Goal: Obtain resource: Download file/media

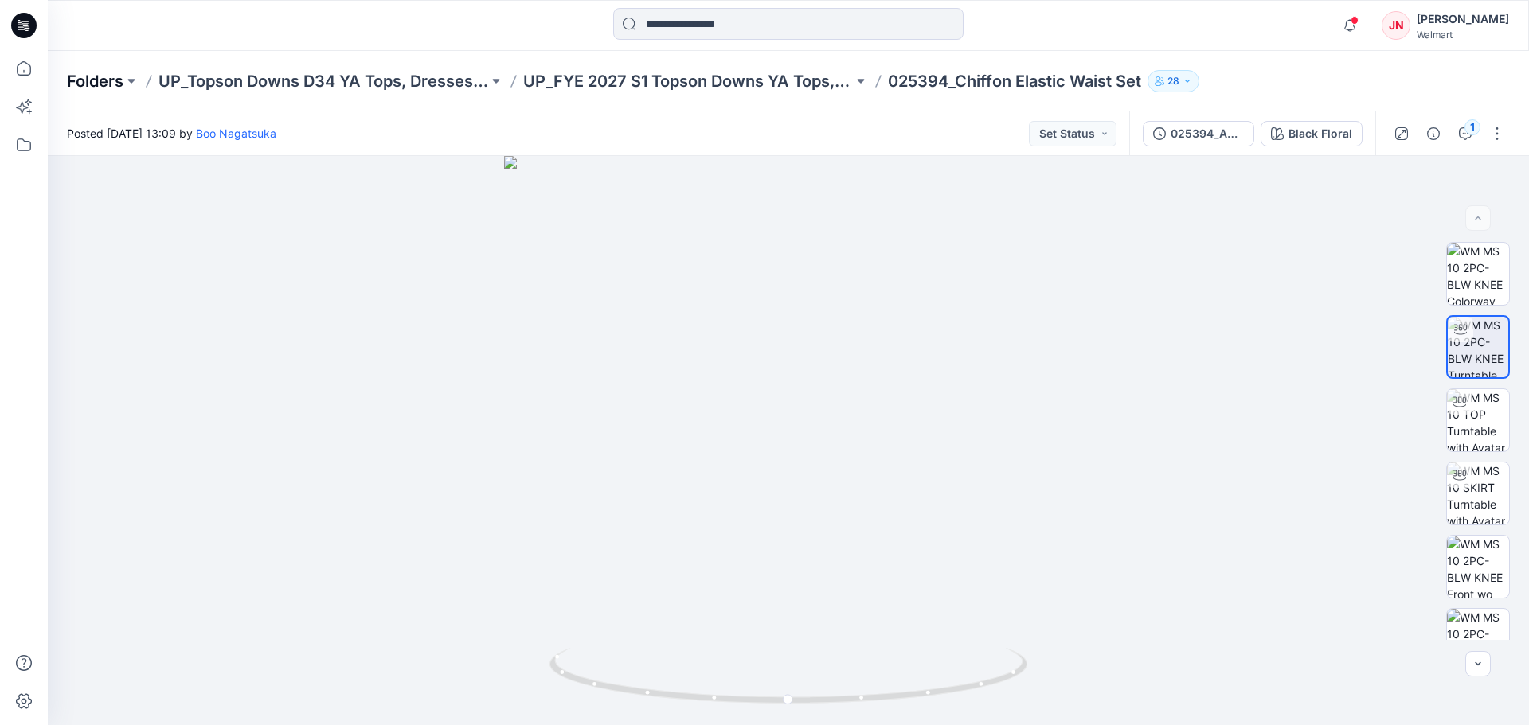
click at [112, 85] on p "Folders" at bounding box center [95, 81] width 57 height 22
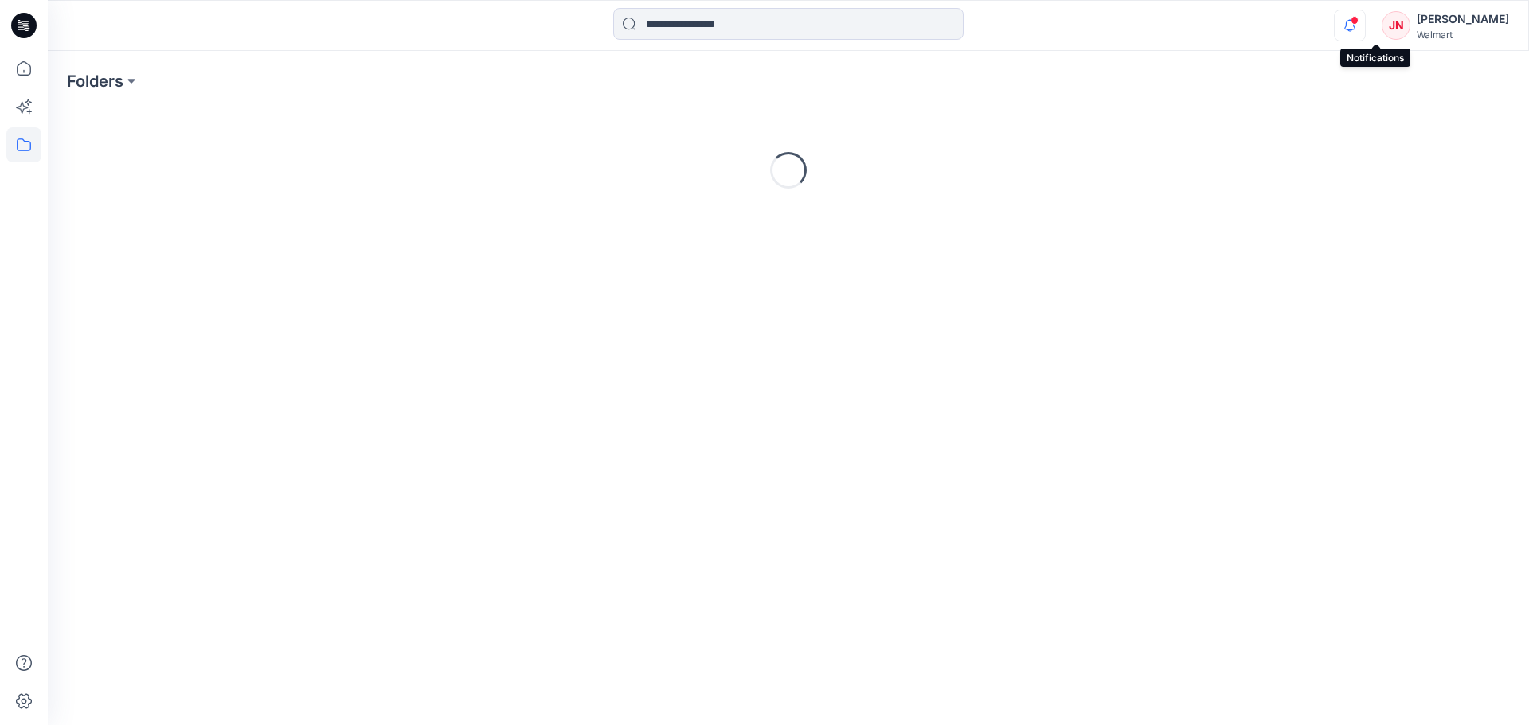
click at [1355, 25] on icon "button" at bounding box center [1349, 25] width 11 height 10
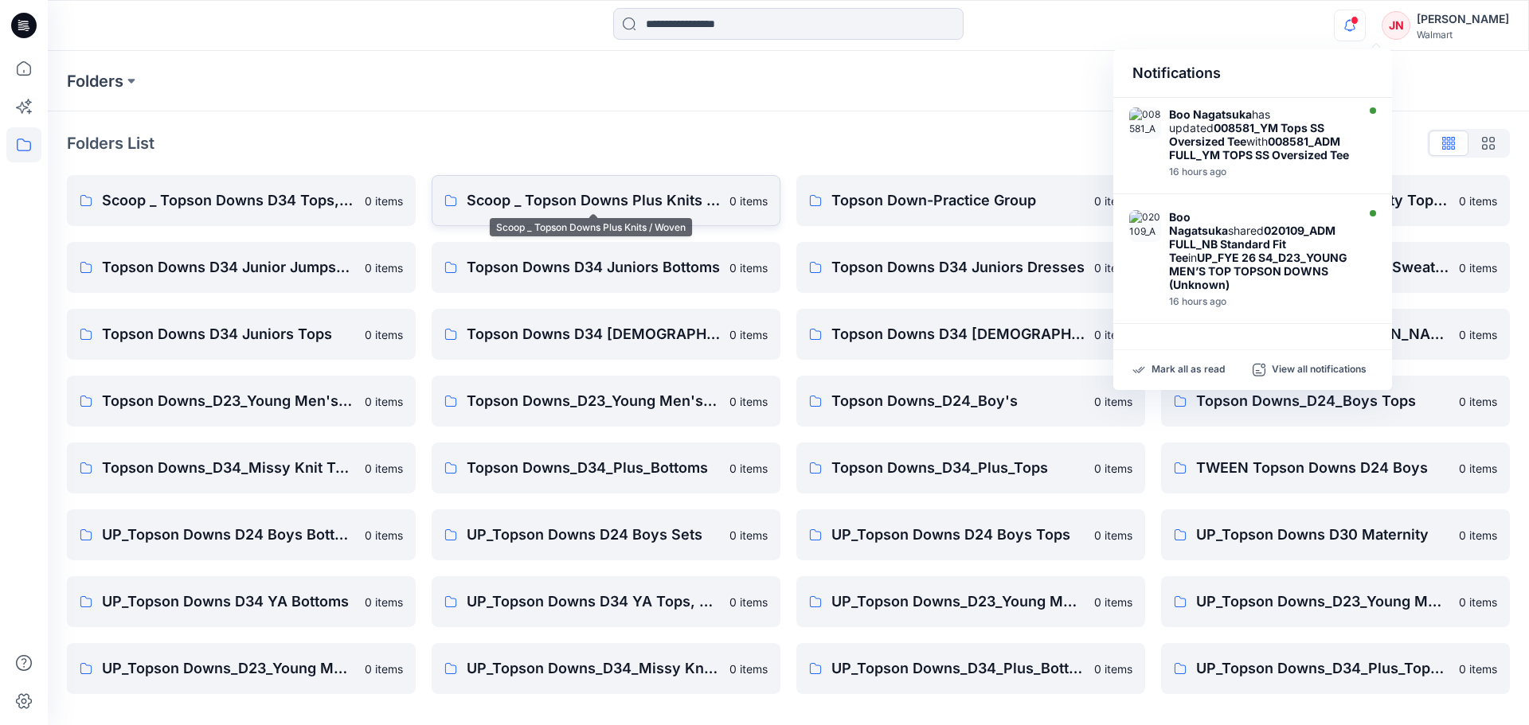
click at [620, 198] on p "Scoop _ Topson Downs Plus Knits / Woven" at bounding box center [593, 201] width 253 height 22
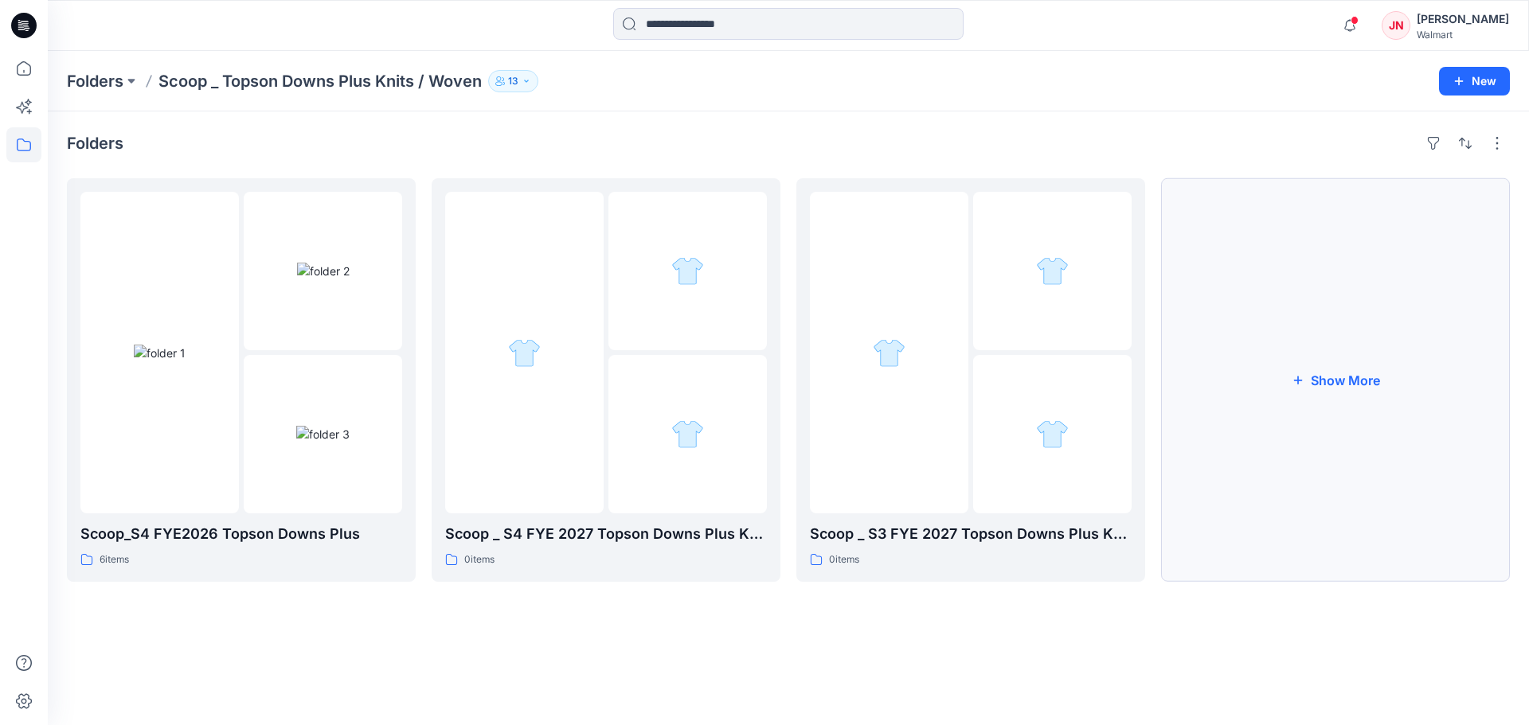
click at [1332, 483] on button "Show More" at bounding box center [1335, 380] width 349 height 404
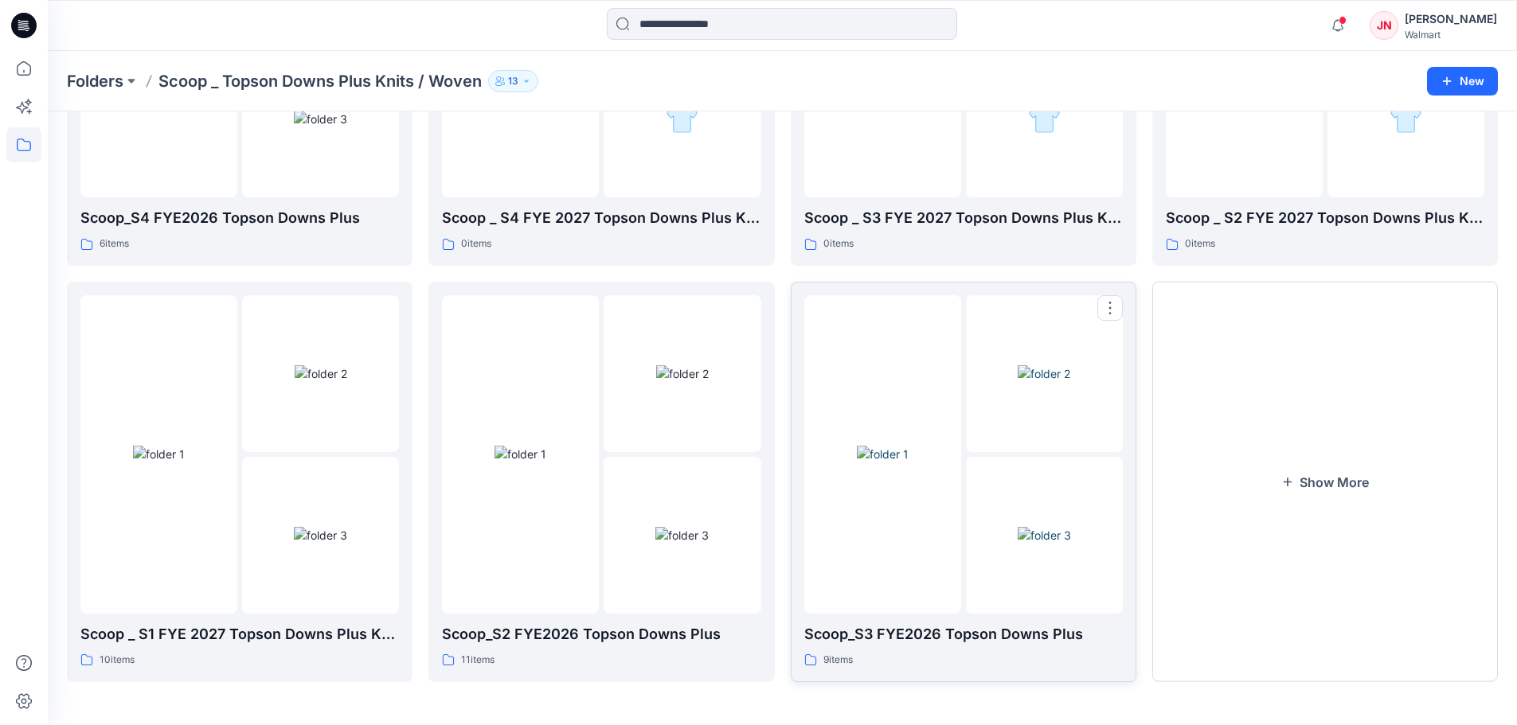
scroll to position [315, 0]
click at [307, 542] on img at bounding box center [320, 534] width 53 height 17
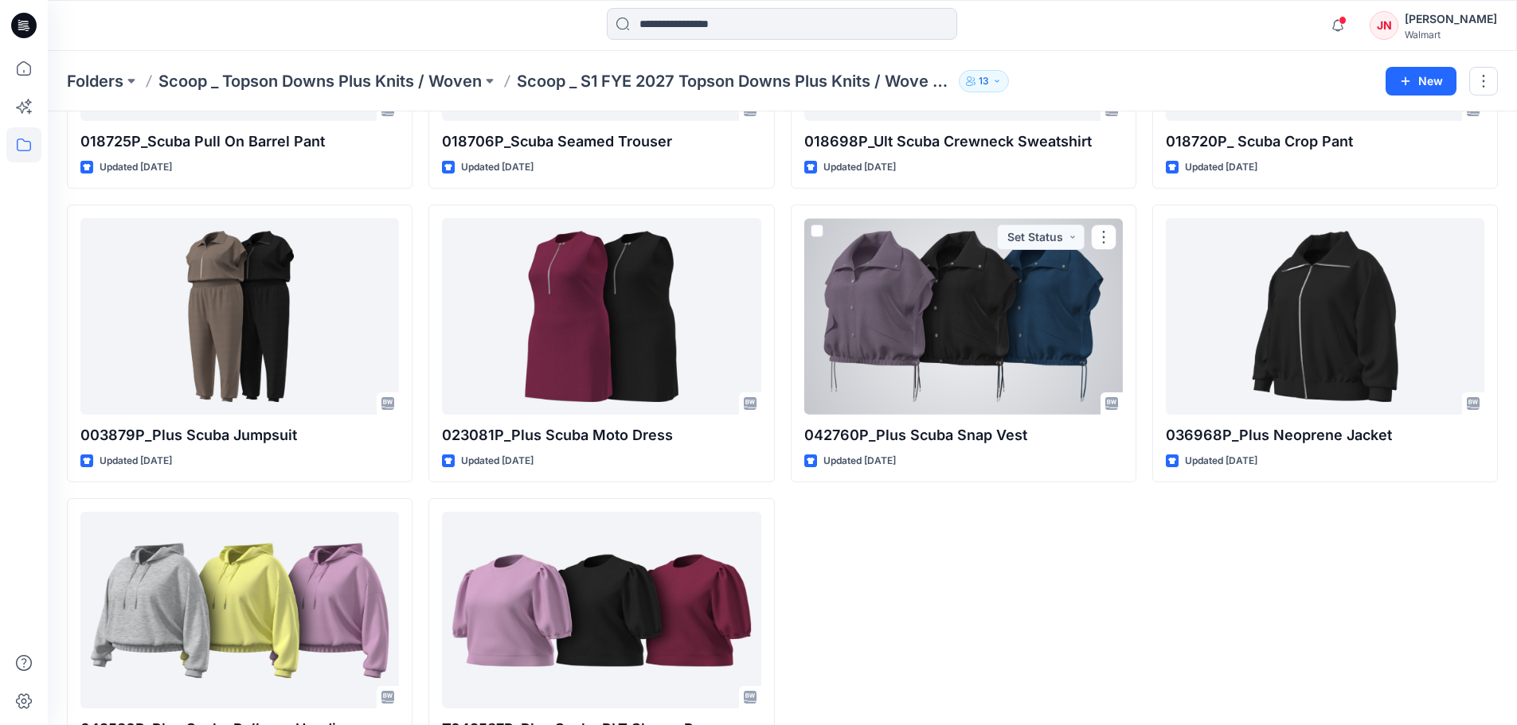
scroll to position [319, 0]
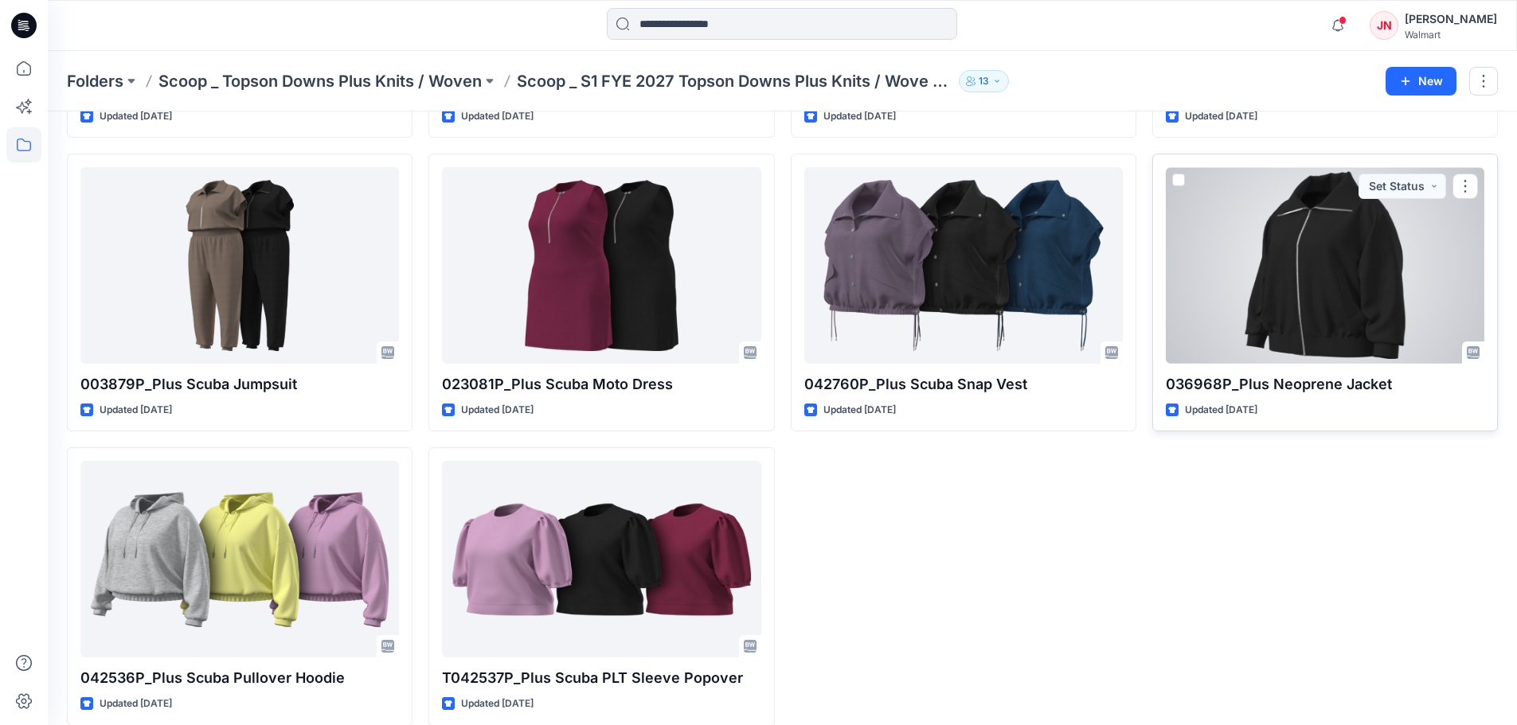
click at [1295, 327] on div at bounding box center [1325, 265] width 319 height 197
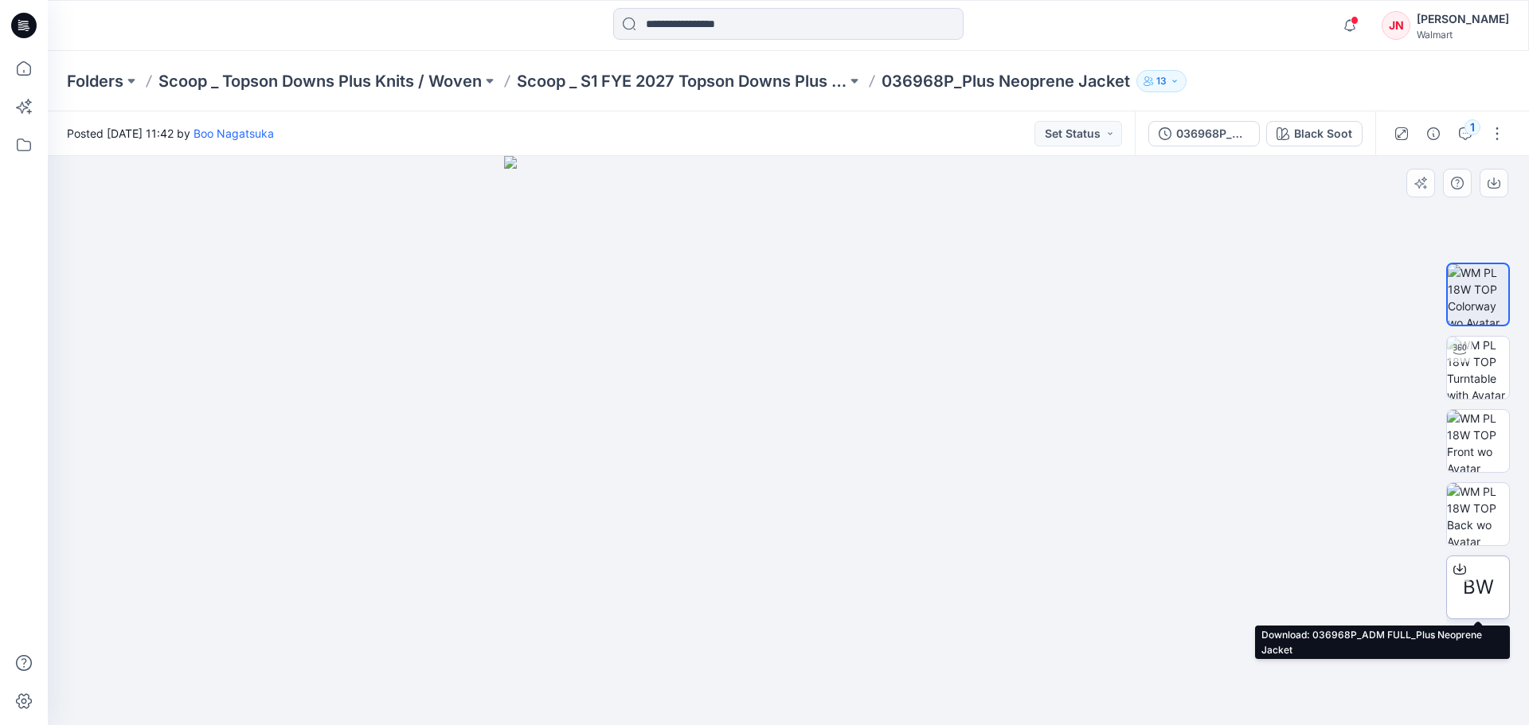
click at [1461, 565] on icon at bounding box center [1459, 569] width 13 height 13
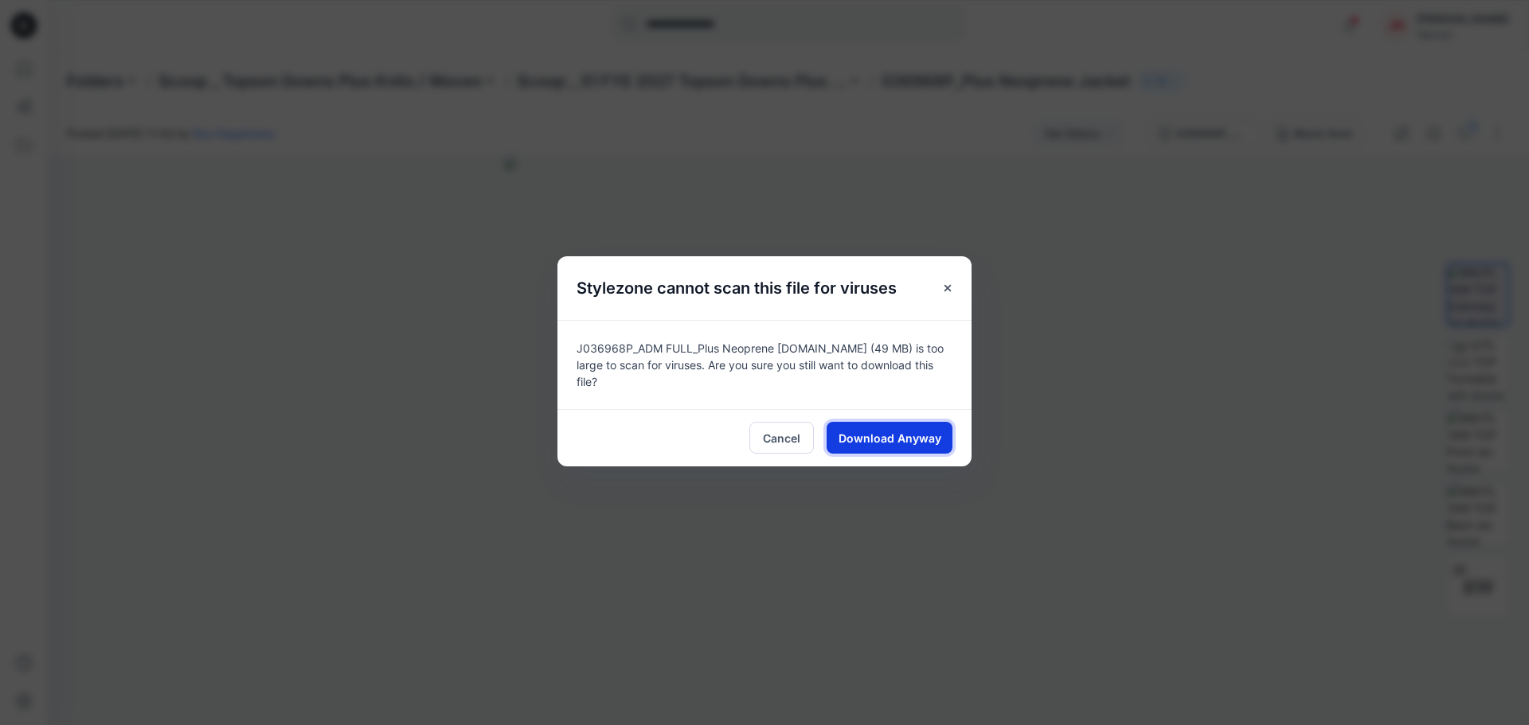
click at [857, 422] on button "Download Anyway" at bounding box center [890, 438] width 126 height 32
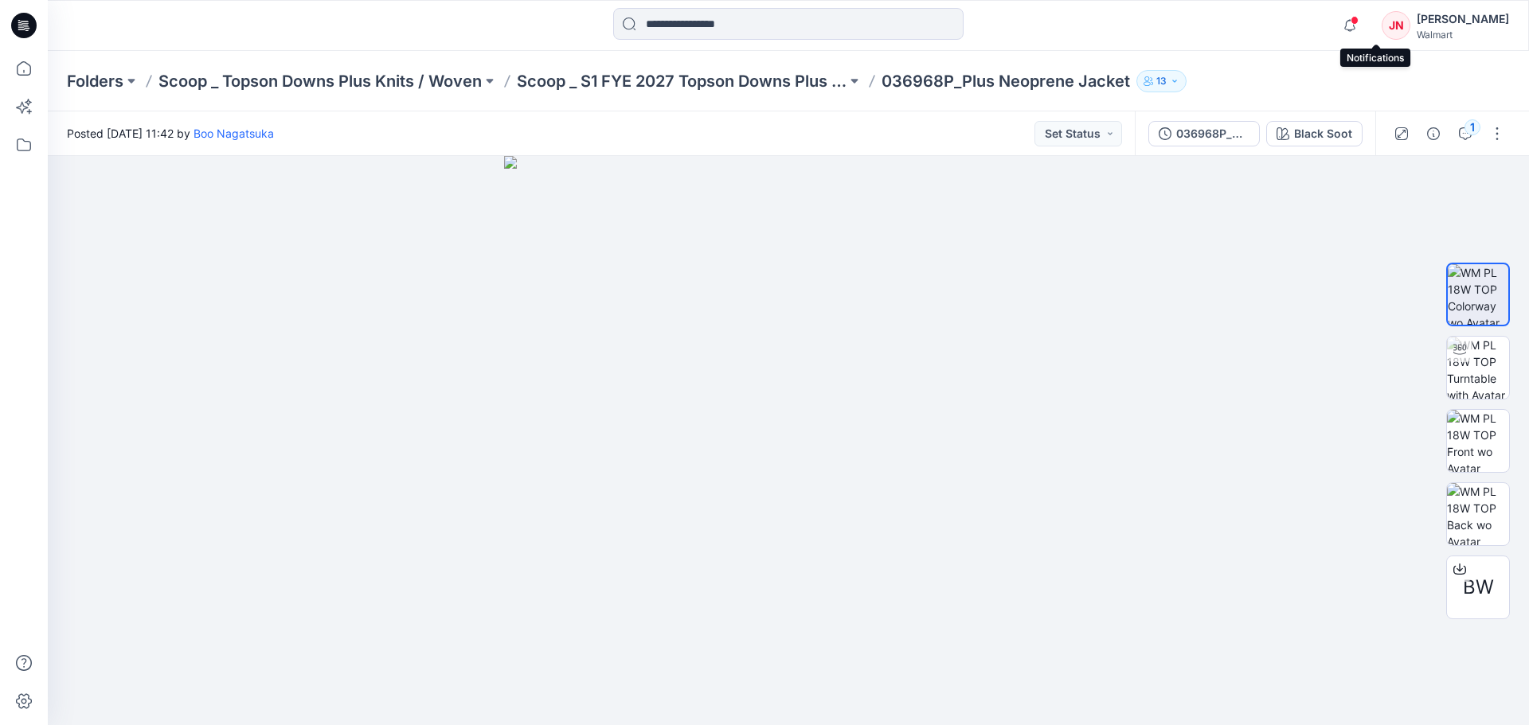
click at [1359, 23] on span at bounding box center [1355, 20] width 8 height 9
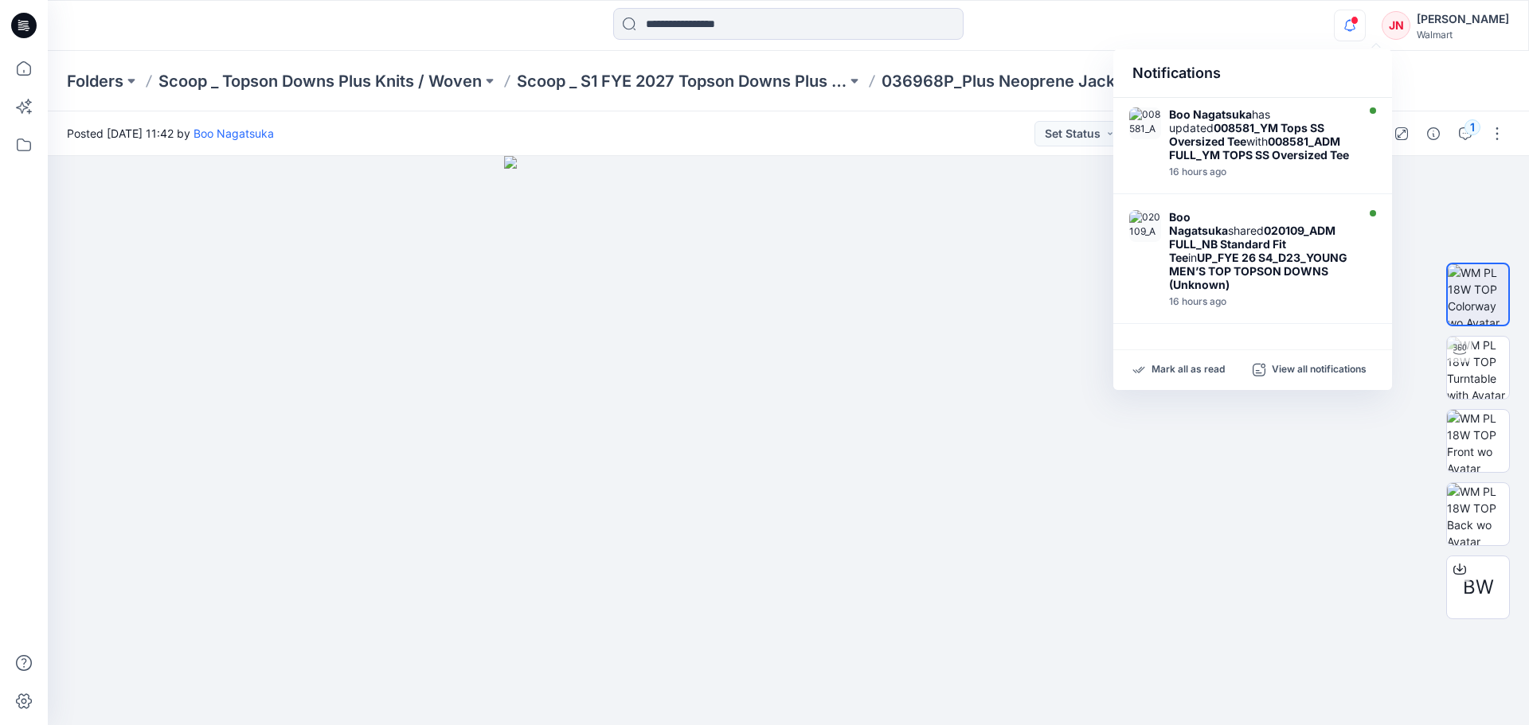
click at [1167, 6] on div "Notifications Boo Nagatsuka has updated 008581_YM Tops SS Oversized Tee with 00…" at bounding box center [788, 25] width 1481 height 51
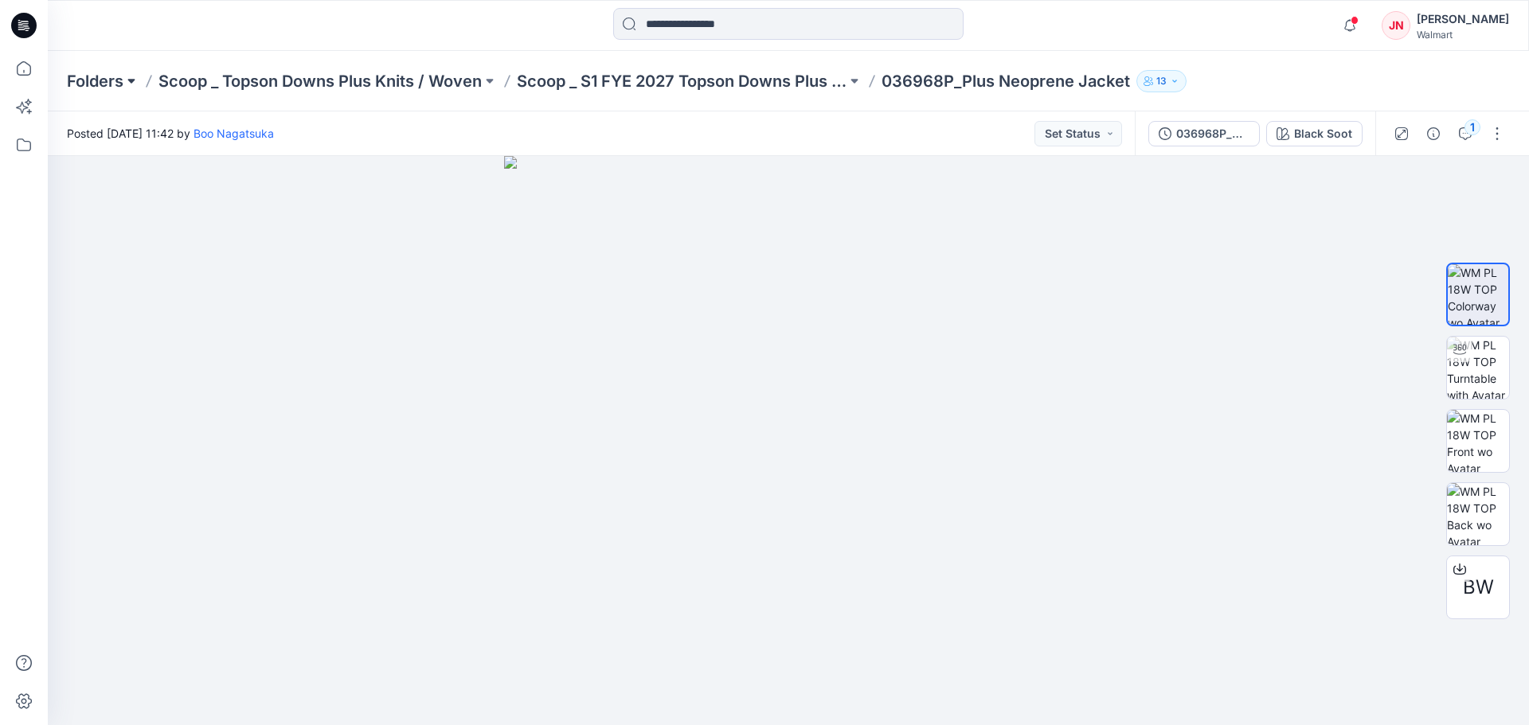
click at [126, 83] on button at bounding box center [131, 81] width 16 height 22
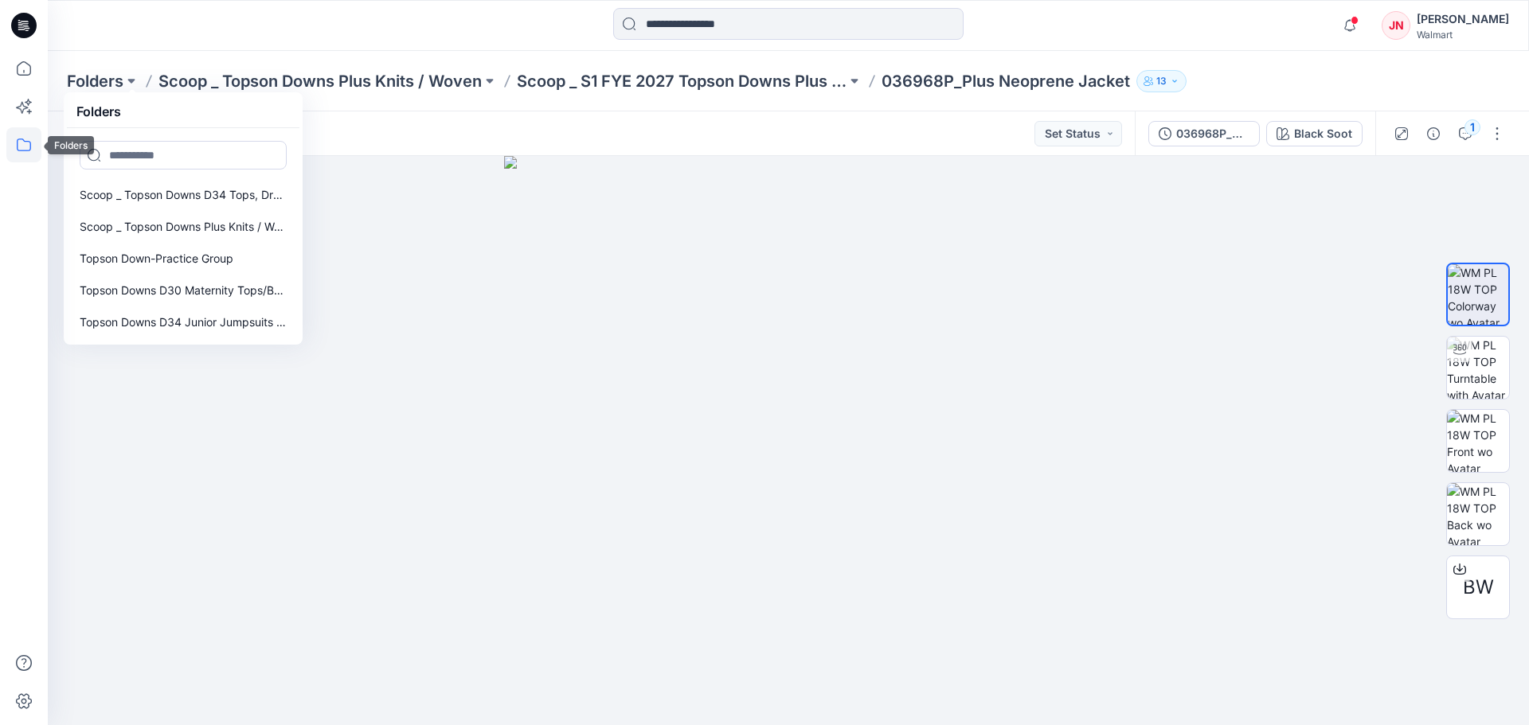
click at [29, 143] on icon at bounding box center [23, 144] width 35 height 35
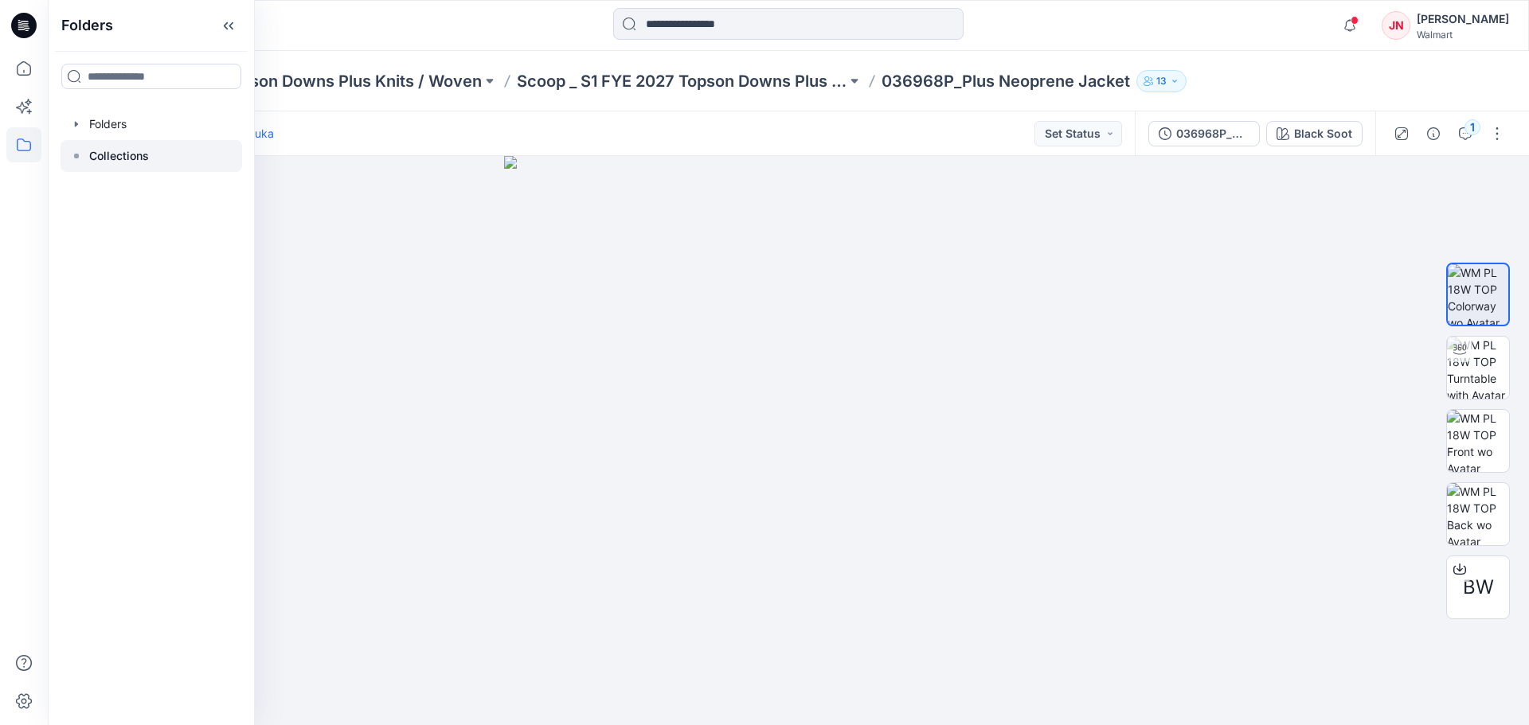
click at [121, 165] on p "Collections" at bounding box center [119, 156] width 60 height 19
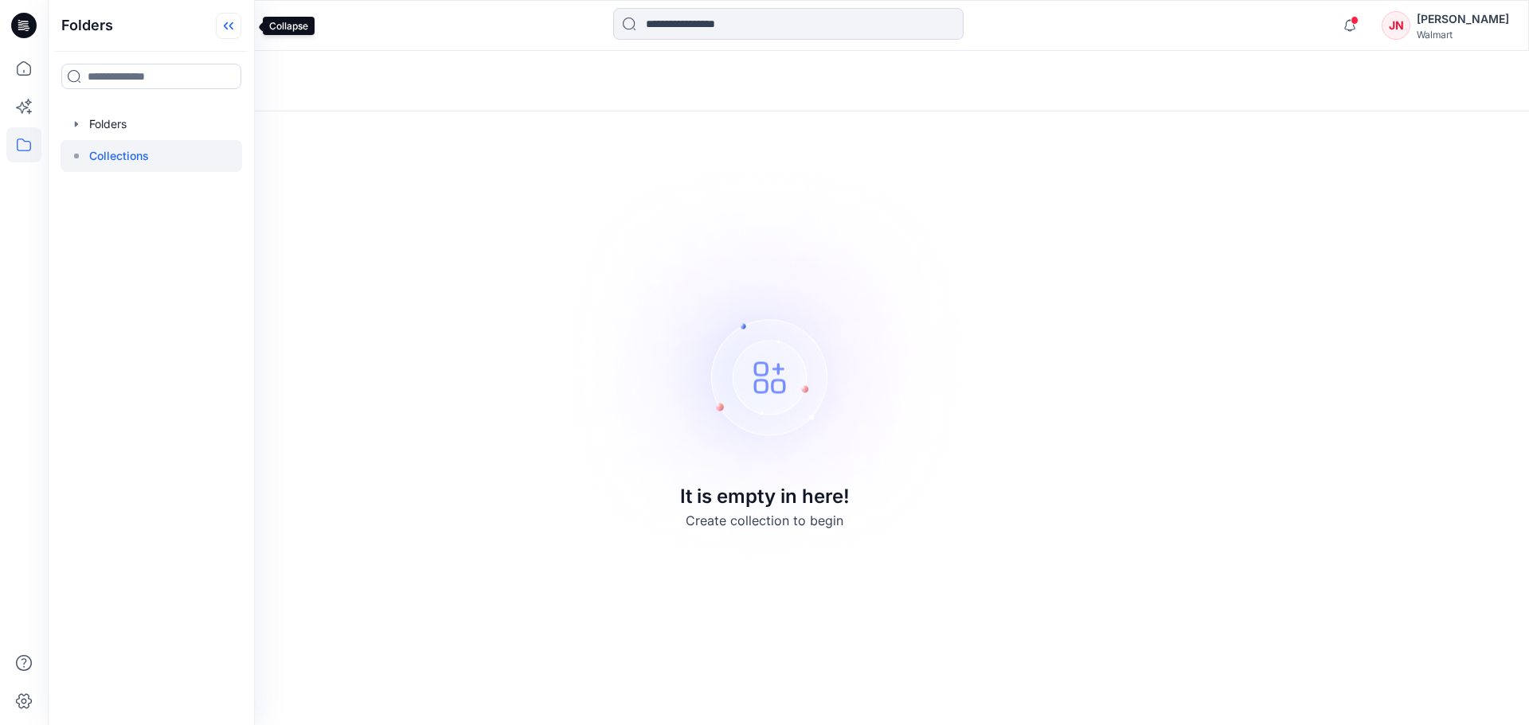
click at [241, 29] on icon at bounding box center [228, 26] width 25 height 26
click at [22, 145] on icon at bounding box center [23, 144] width 35 height 35
click at [92, 127] on div at bounding box center [152, 124] width 182 height 32
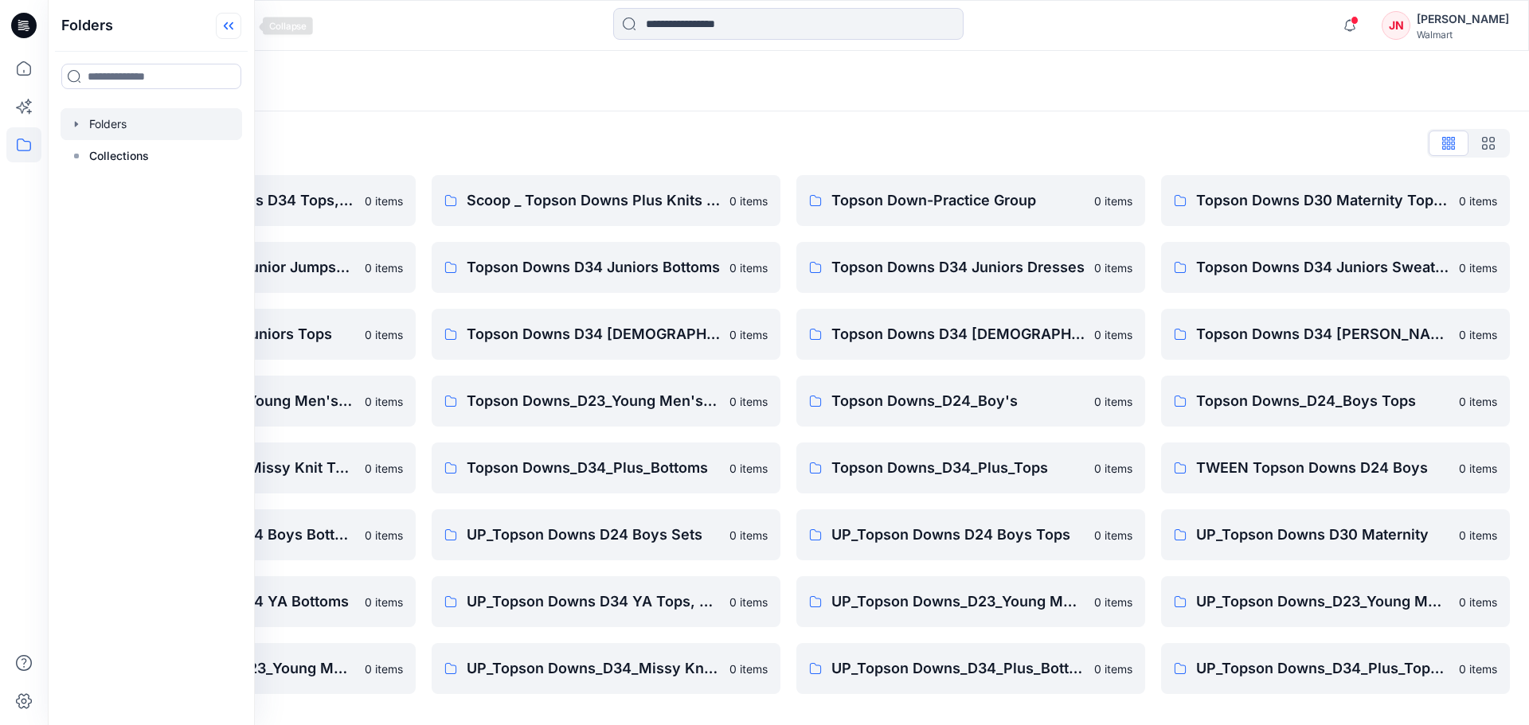
click at [228, 29] on icon at bounding box center [226, 26] width 4 height 8
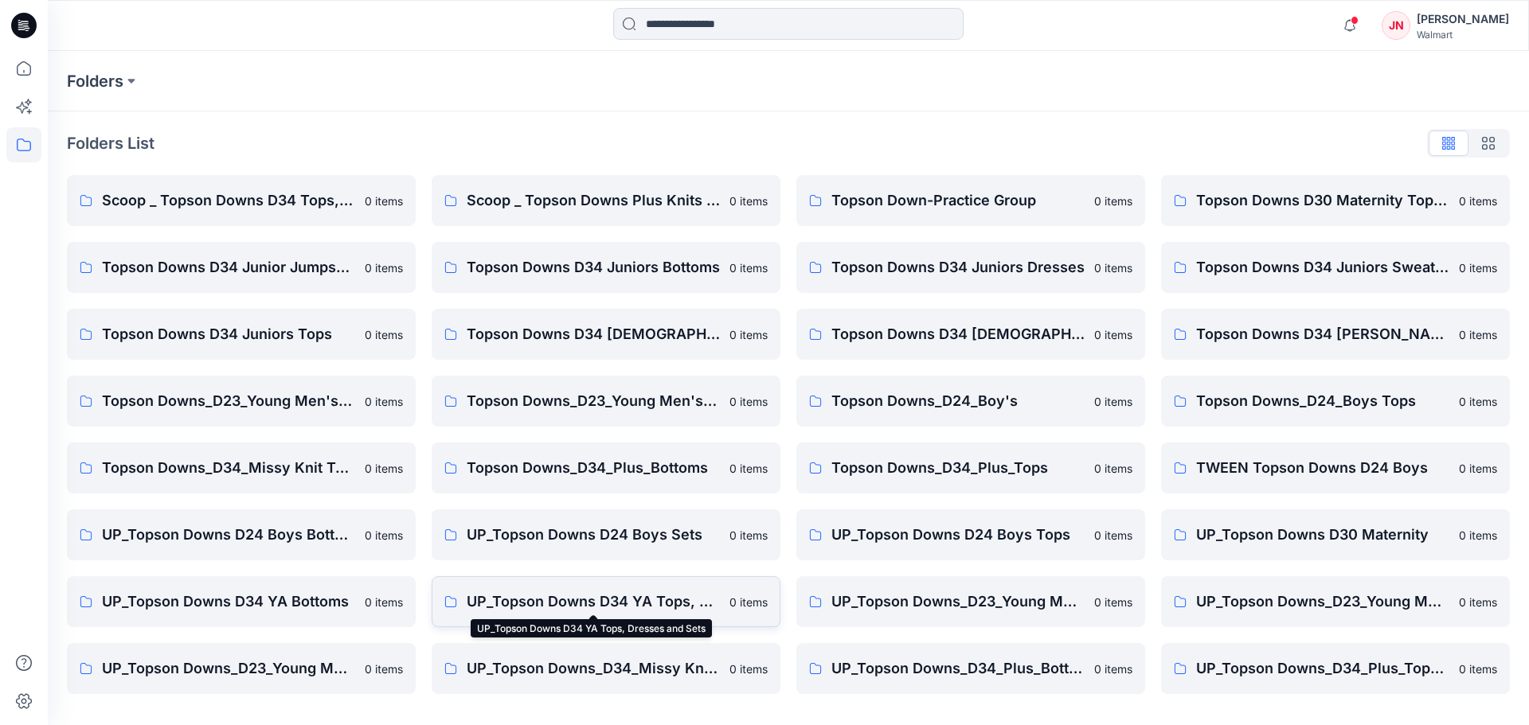
click at [480, 599] on p "UP_Topson Downs D34 YA Tops, Dresses and Sets" at bounding box center [593, 602] width 253 height 22
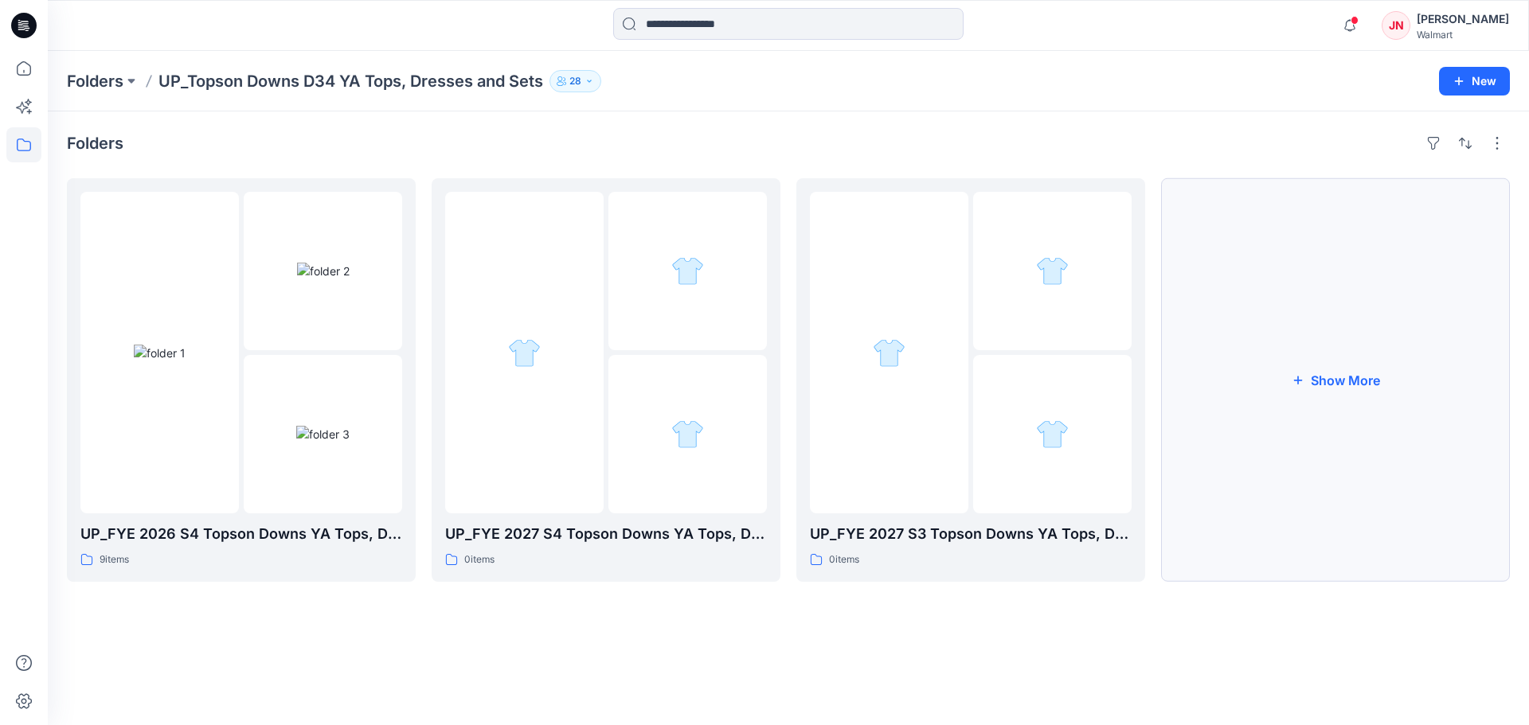
click at [1347, 405] on button "Show More" at bounding box center [1335, 380] width 349 height 404
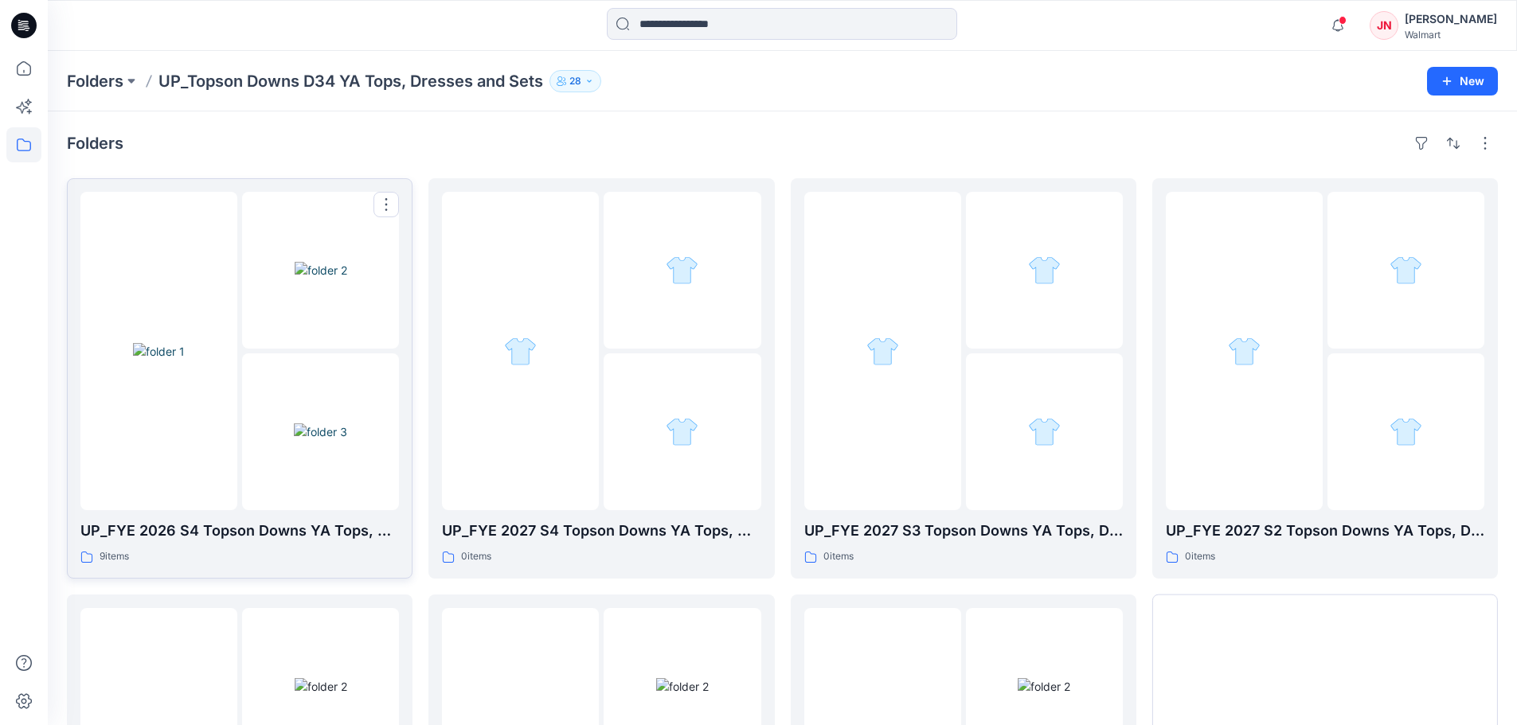
click at [347, 440] on img at bounding box center [320, 432] width 53 height 17
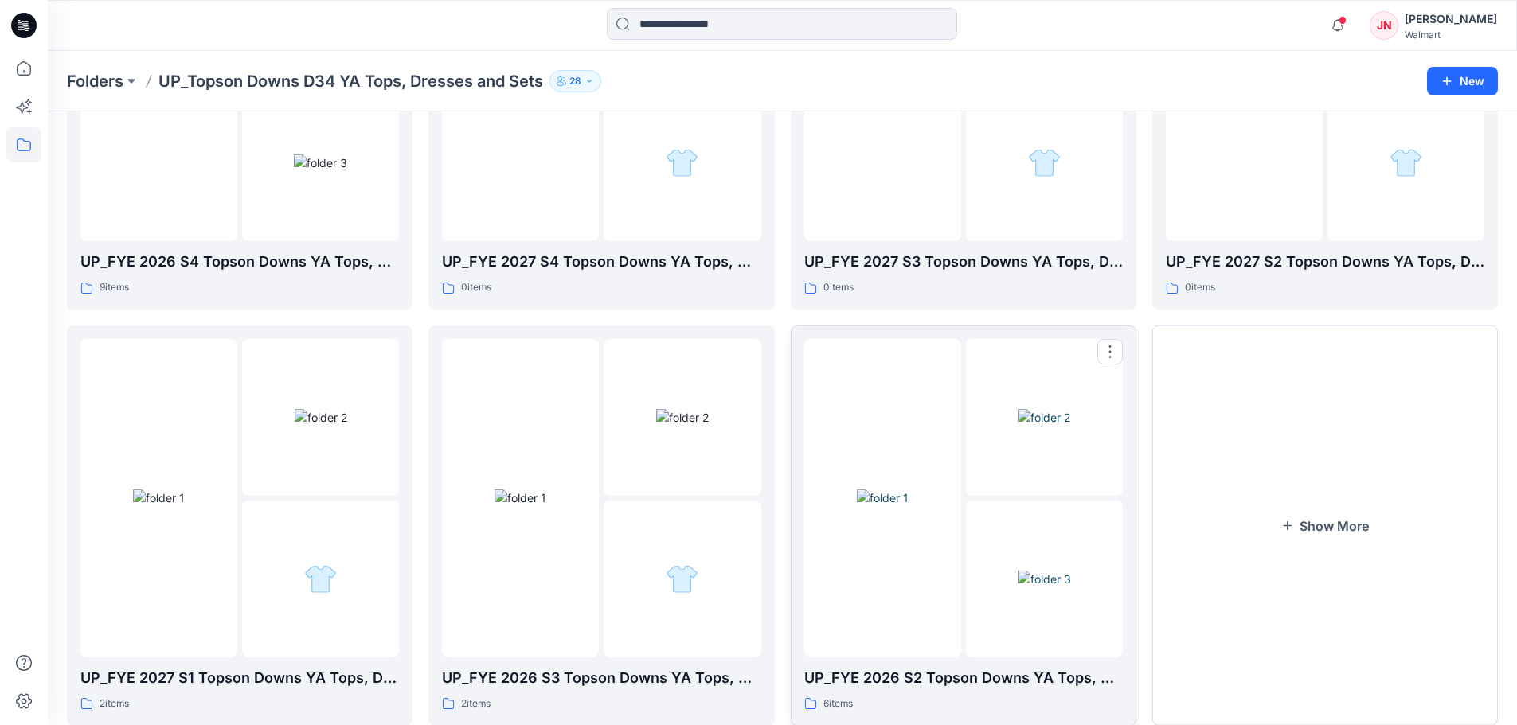
scroll to position [315, 0]
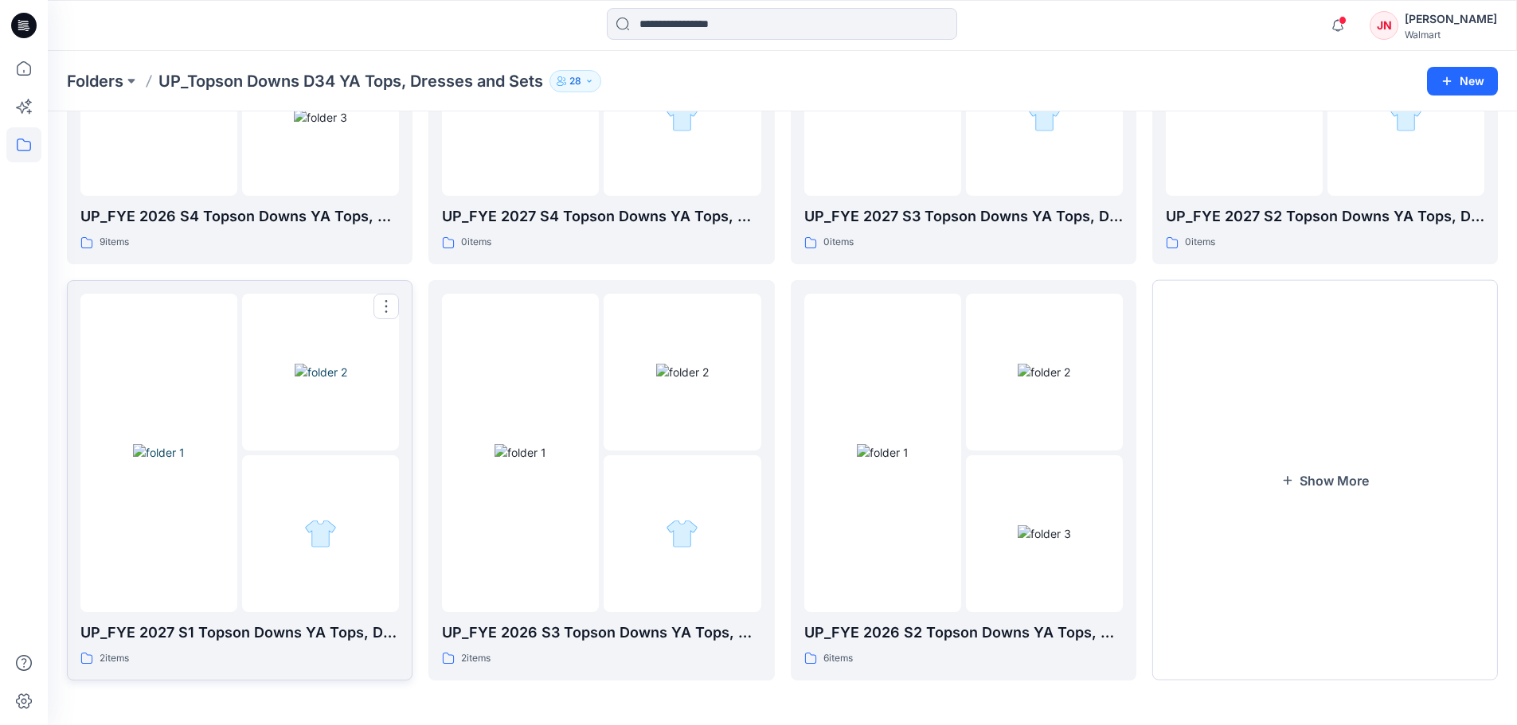
click at [281, 583] on div at bounding box center [320, 534] width 157 height 157
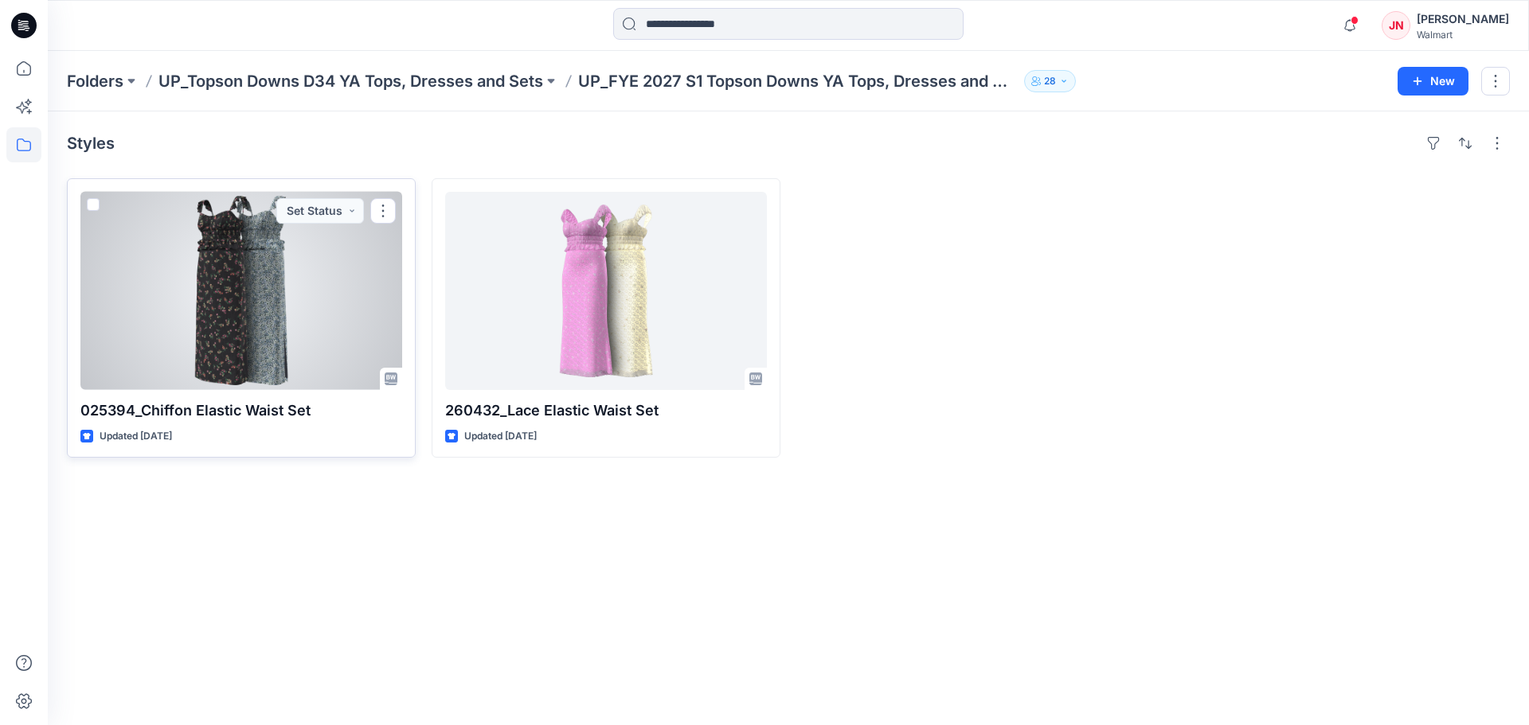
click at [287, 358] on div at bounding box center [241, 291] width 322 height 198
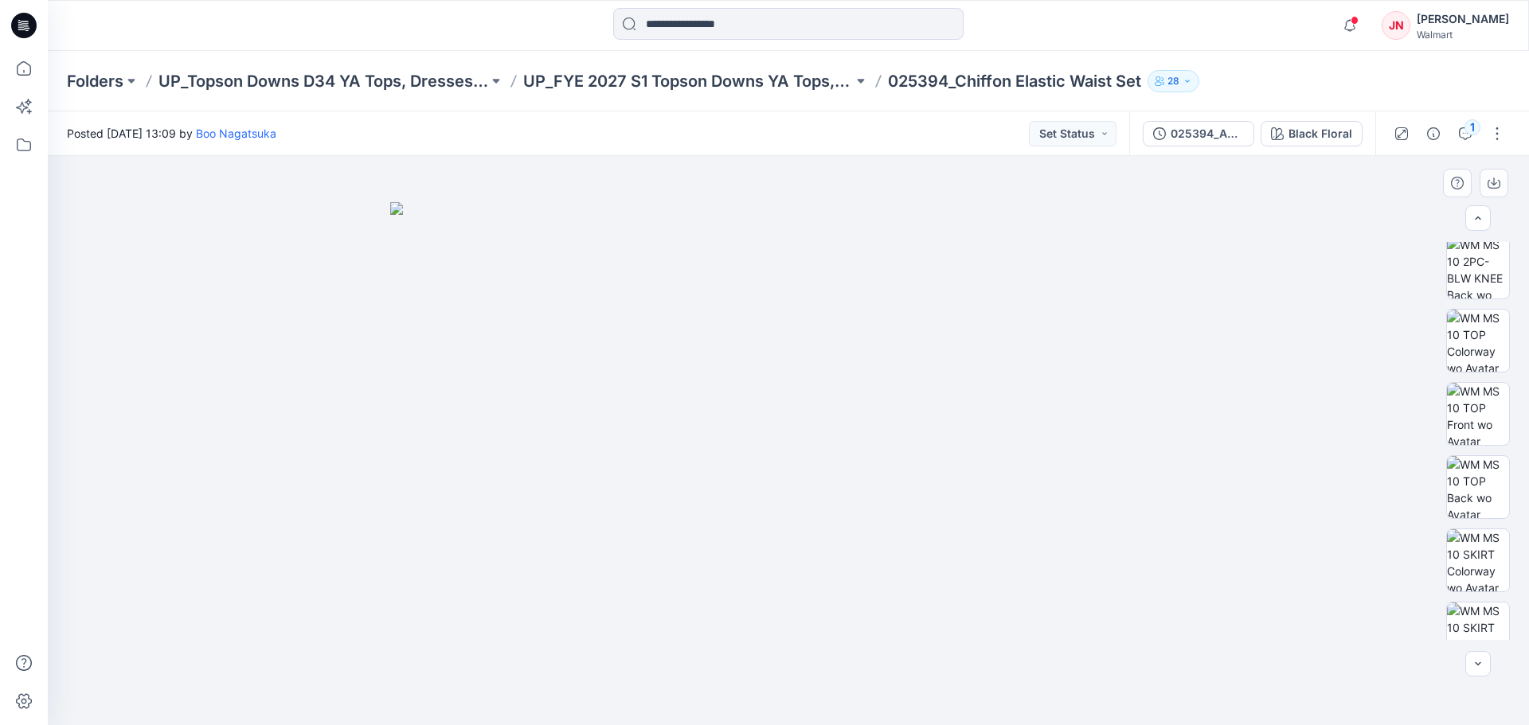
scroll to position [389, 0]
click at [1326, 139] on div "Black Floral" at bounding box center [1321, 134] width 64 height 18
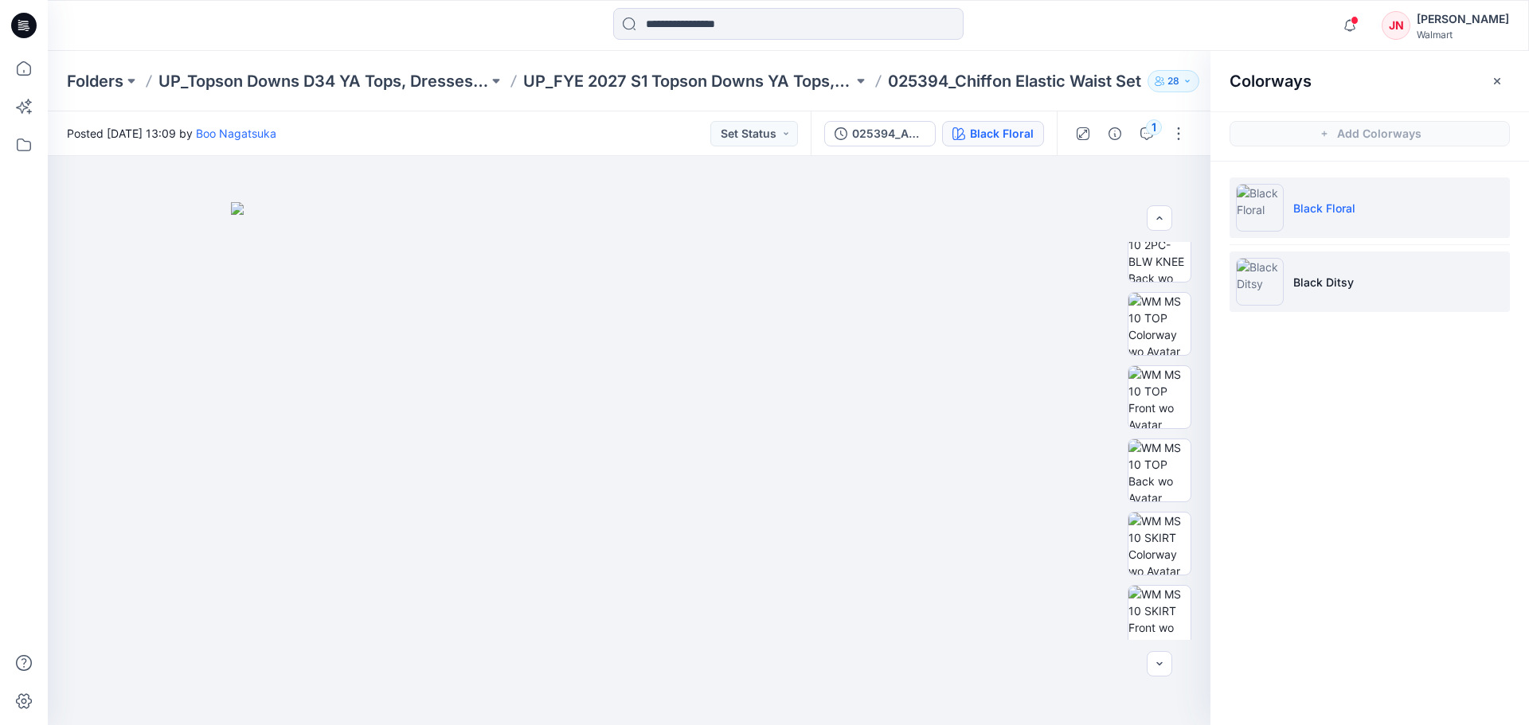
click at [1365, 285] on li "Black Ditsy" at bounding box center [1370, 282] width 280 height 61
